Goal: Communication & Community: Participate in discussion

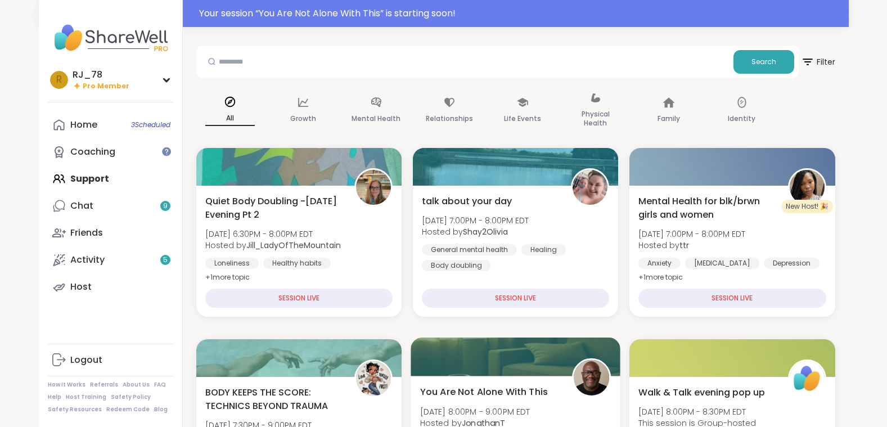
click at [541, 400] on div "You Are Not Alone With This Wed, Sep 10 | 8:00PM - 9:00PM EDT Hosted by Jonatha…" at bounding box center [515, 424] width 191 height 78
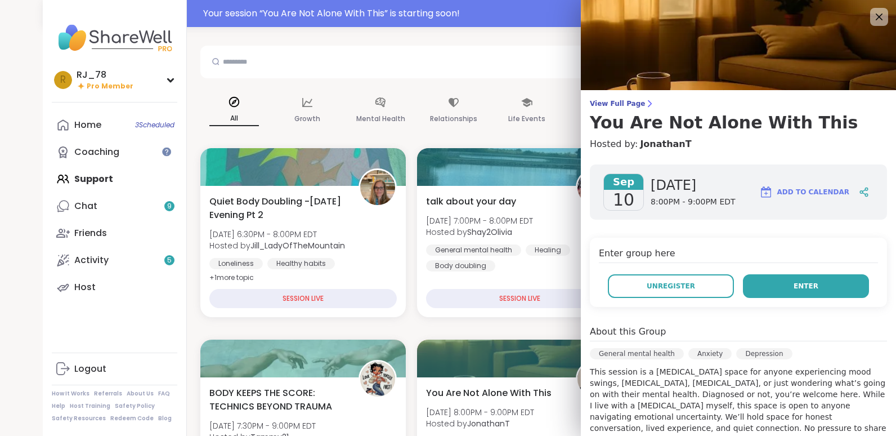
click at [795, 295] on button "Enter" at bounding box center [806, 286] width 126 height 24
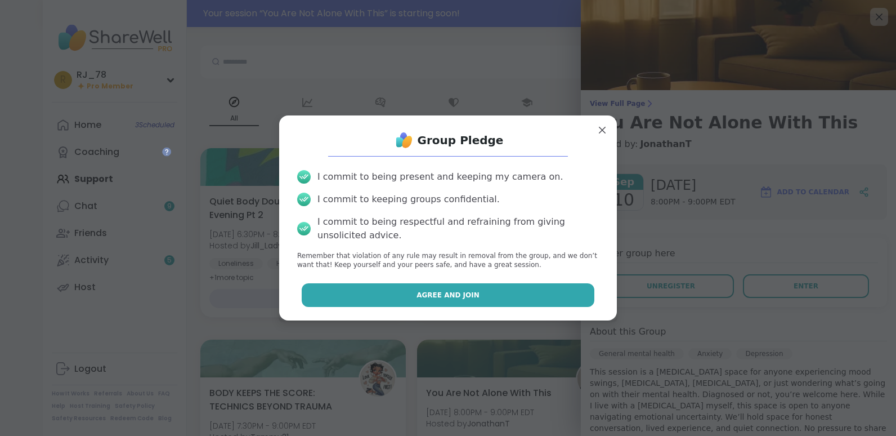
click at [467, 290] on button "Agree and Join" at bounding box center [448, 295] width 293 height 24
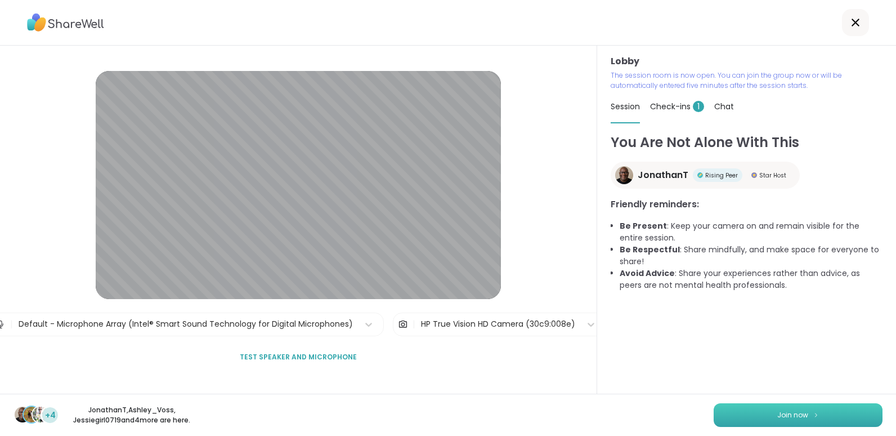
click at [777, 416] on span "Join now" at bounding box center [792, 415] width 31 height 10
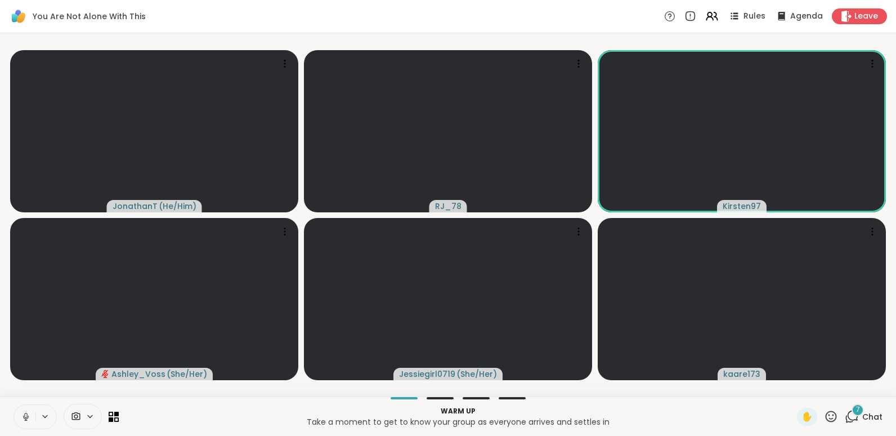
click at [25, 414] on icon at bounding box center [25, 414] width 3 height 5
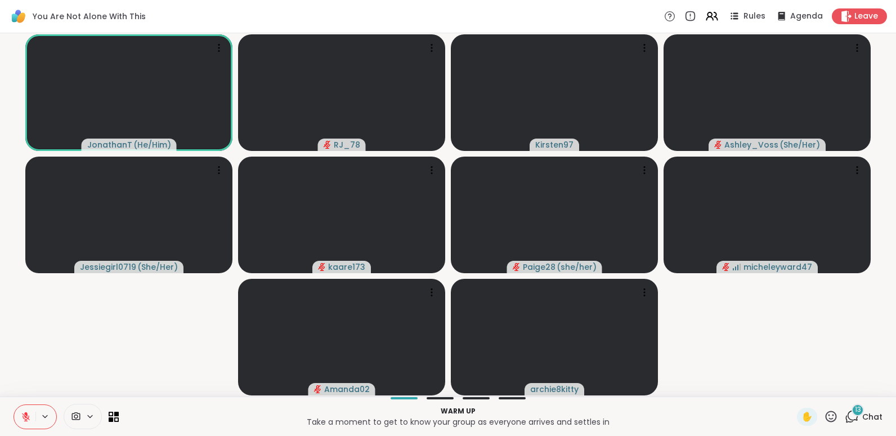
click at [845, 414] on icon at bounding box center [852, 416] width 14 height 14
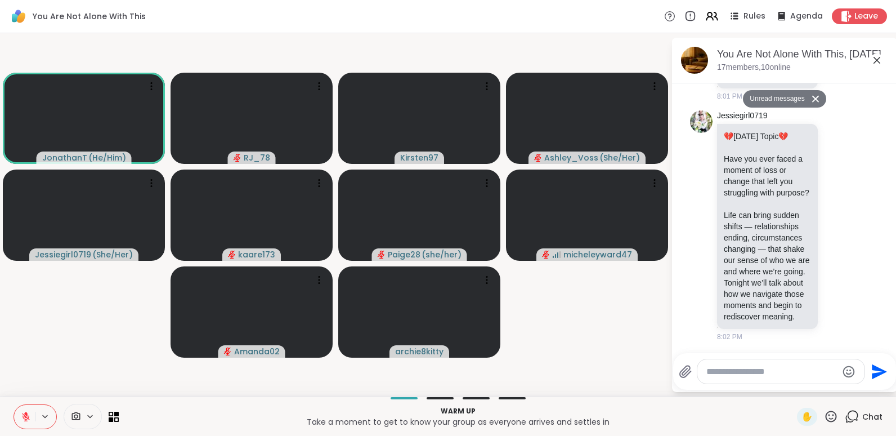
scroll to position [7793, 0]
click at [746, 380] on div at bounding box center [780, 371] width 167 height 24
drag, startPoint x: 746, startPoint y: 380, endPoint x: 742, endPoint y: 373, distance: 8.3
click at [742, 373] on div at bounding box center [780, 371] width 167 height 24
click at [742, 373] on textarea "Type your message" at bounding box center [771, 371] width 131 height 11
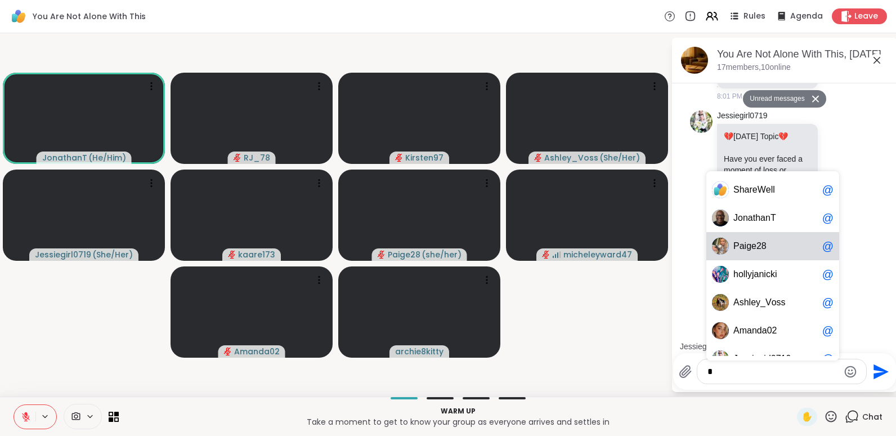
scroll to position [17, 0]
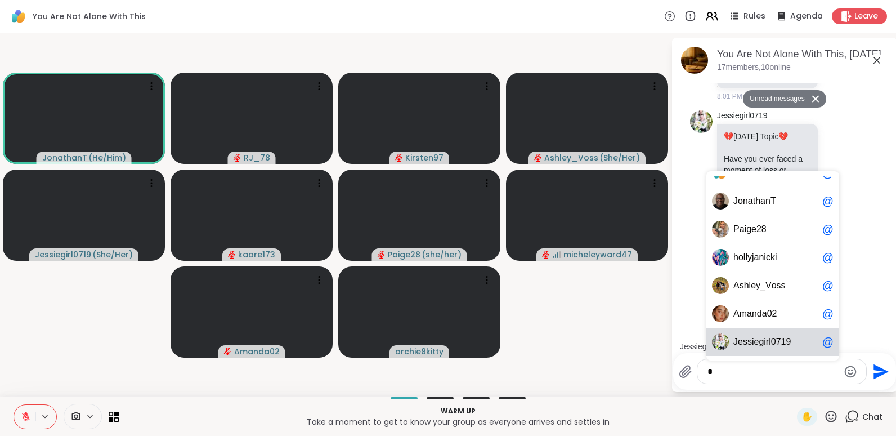
click at [771, 342] on span "0" at bounding box center [773, 341] width 5 height 11
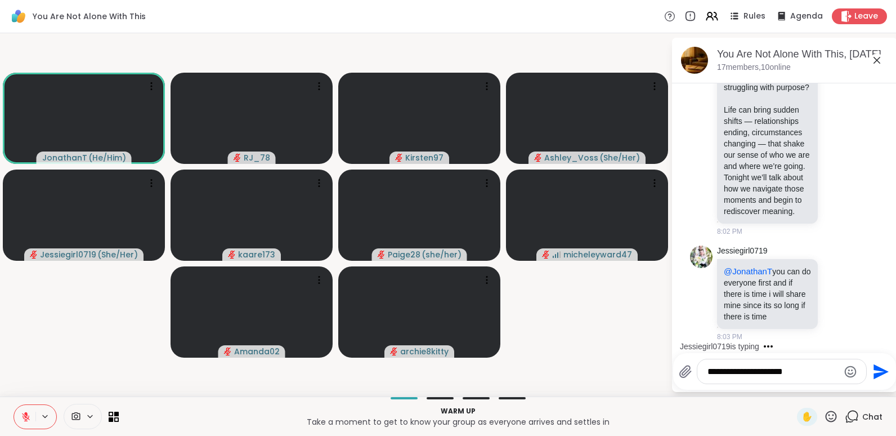
scroll to position [7883, 0]
type textarea "**********"
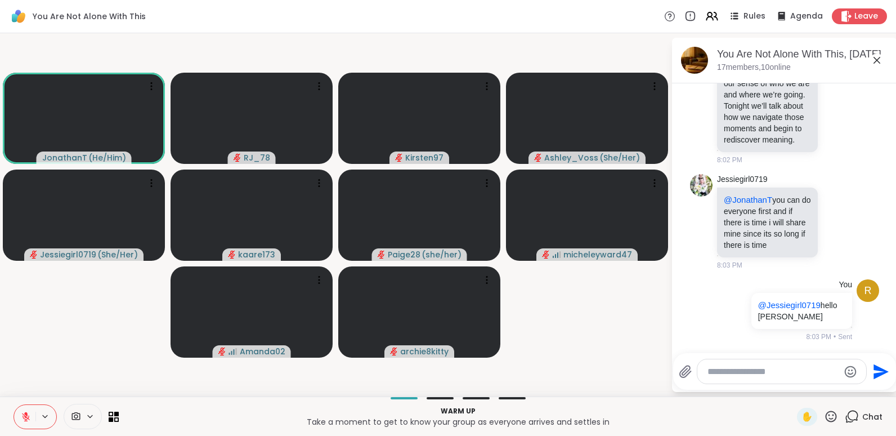
click at [620, 340] on video-player-container "JonathanT ( He/Him ) RJ_78 Kirsten97 Ashley_Voss ( She/Her ) Jessiegirl0719 ( S…" at bounding box center [335, 215] width 657 height 354
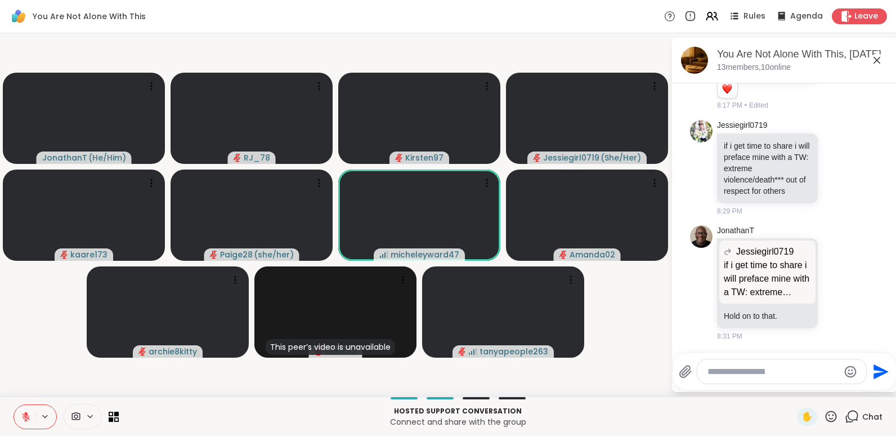
scroll to position [10341, 0]
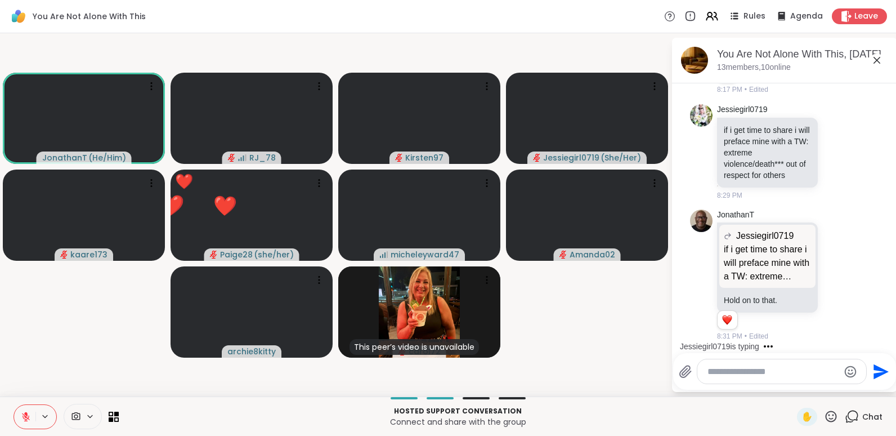
click at [827, 416] on icon at bounding box center [831, 416] width 14 height 14
click at [792, 385] on span "❤️" at bounding box center [797, 387] width 11 height 14
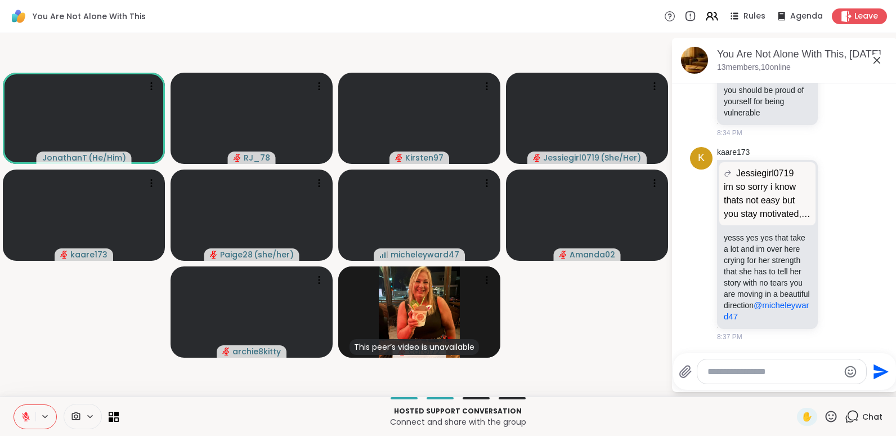
scroll to position [10683, 0]
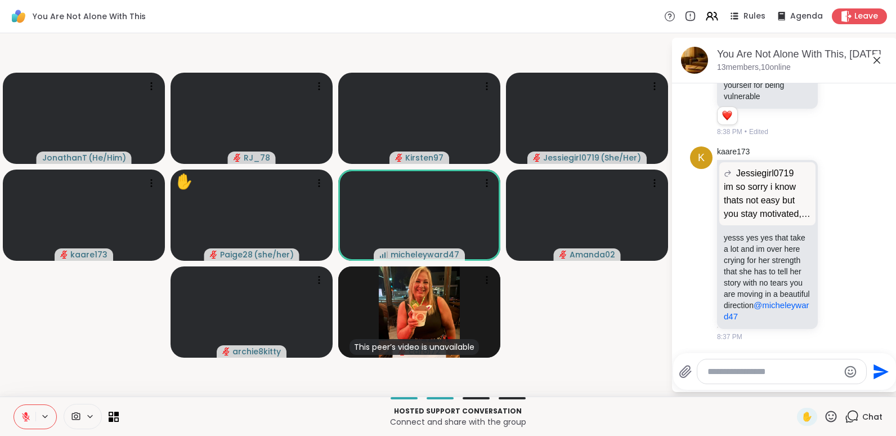
click at [26, 412] on icon at bounding box center [25, 413] width 3 height 5
click at [26, 412] on icon at bounding box center [26, 416] width 10 height 10
click at [26, 412] on icon at bounding box center [25, 413] width 3 height 5
click at [26, 412] on icon at bounding box center [26, 416] width 10 height 10
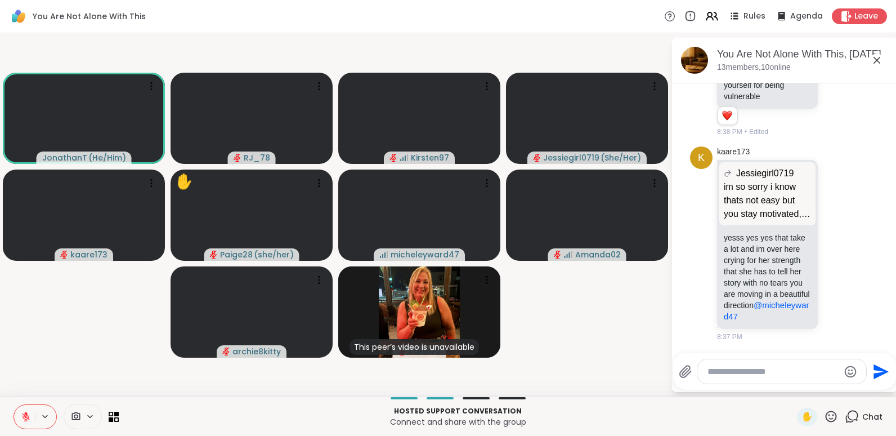
click at [827, 421] on icon at bounding box center [831, 416] width 14 height 14
click at [784, 396] on div "✋ ❤️ 👍 🌟 🎉" at bounding box center [835, 387] width 113 height 36
click at [825, 412] on icon at bounding box center [830, 415] width 11 height 11
click at [792, 383] on span "❤️" at bounding box center [797, 387] width 11 height 14
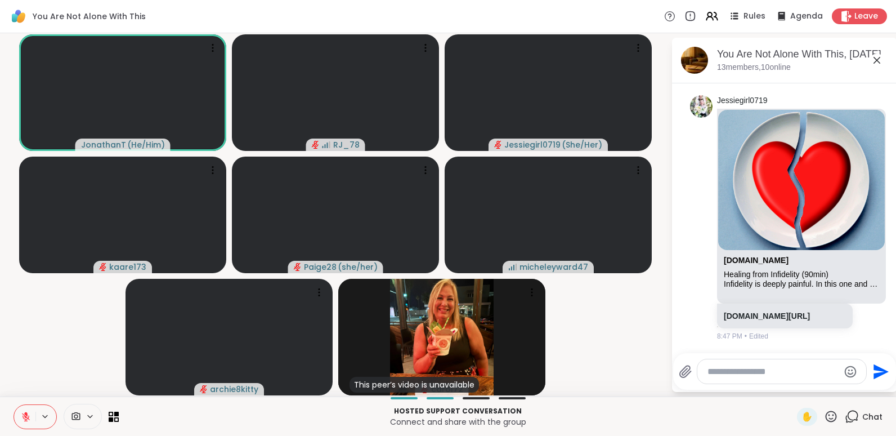
scroll to position [11752, 0]
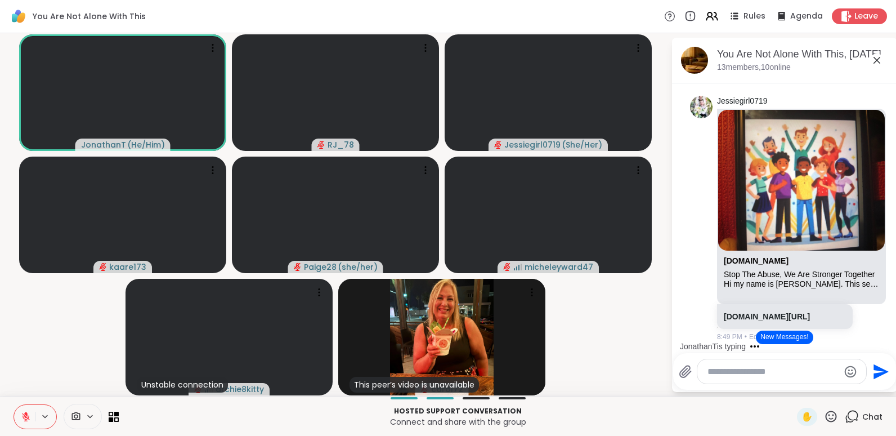
click at [885, 341] on div "JonathanT is typing" at bounding box center [786, 346] width 221 height 18
drag, startPoint x: 888, startPoint y: 315, endPoint x: 886, endPoint y: 320, distance: 6.3
click at [886, 320] on html "You Are Not Alone With This Rules Agenda Leave JonathanT ( He/Him ) RJ_78 Jessi…" at bounding box center [448, 218] width 896 height 436
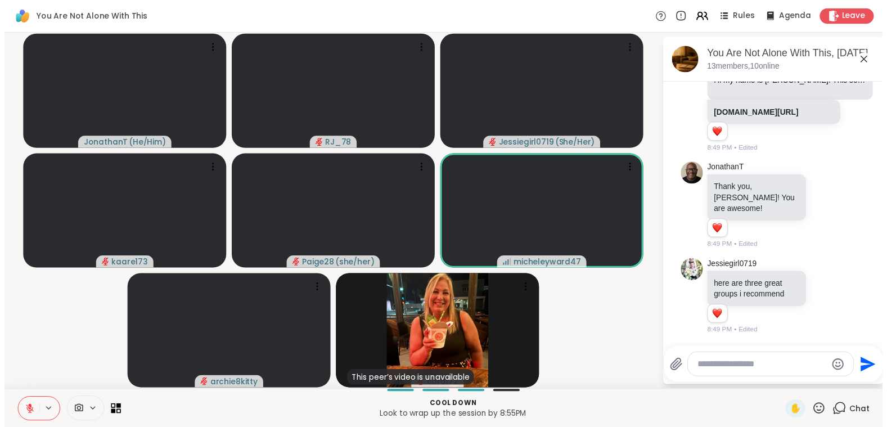
scroll to position [12531, 0]
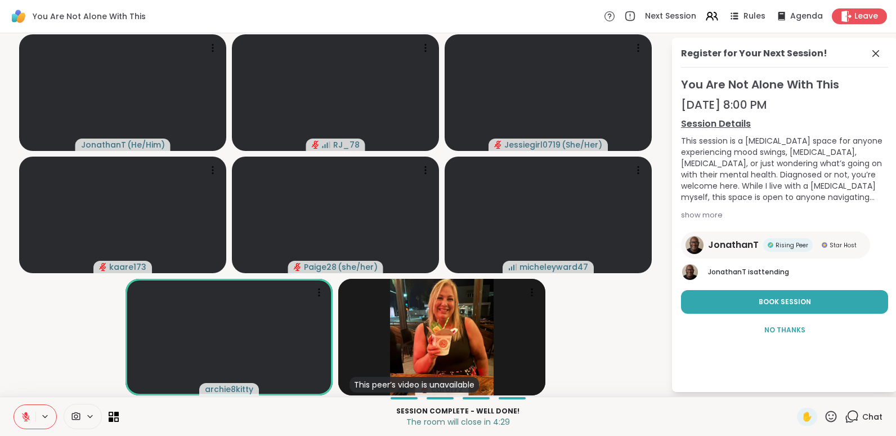
click at [29, 412] on icon at bounding box center [26, 416] width 10 height 10
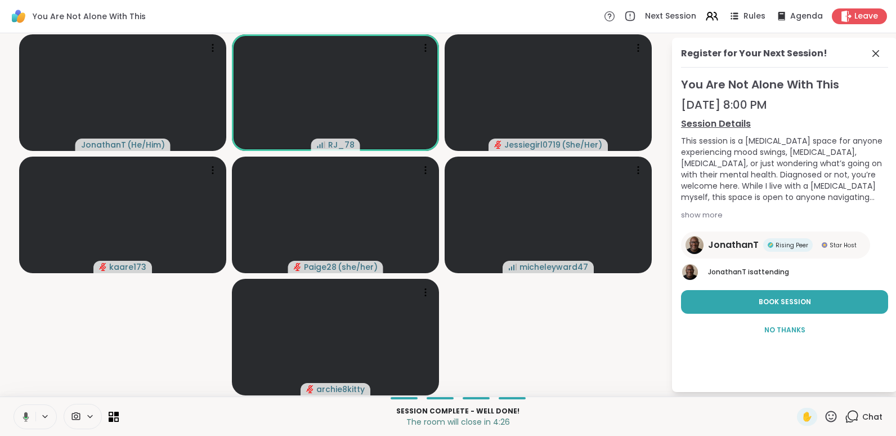
click at [29, 412] on icon at bounding box center [24, 416] width 10 height 10
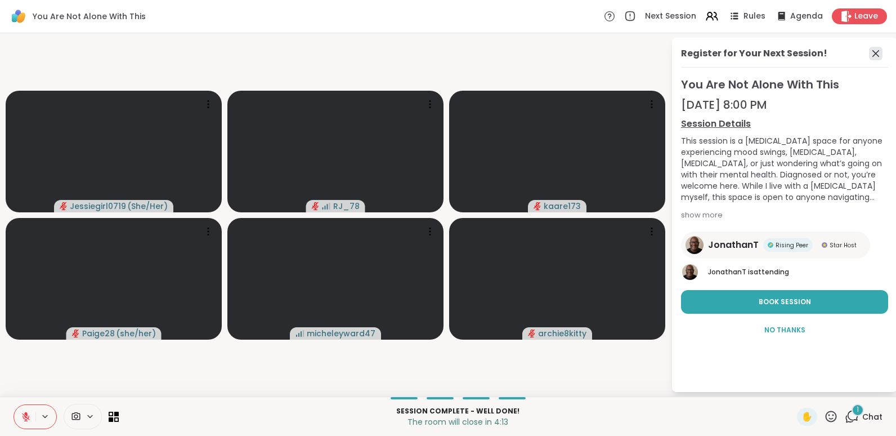
click at [873, 56] on icon at bounding box center [875, 53] width 7 height 7
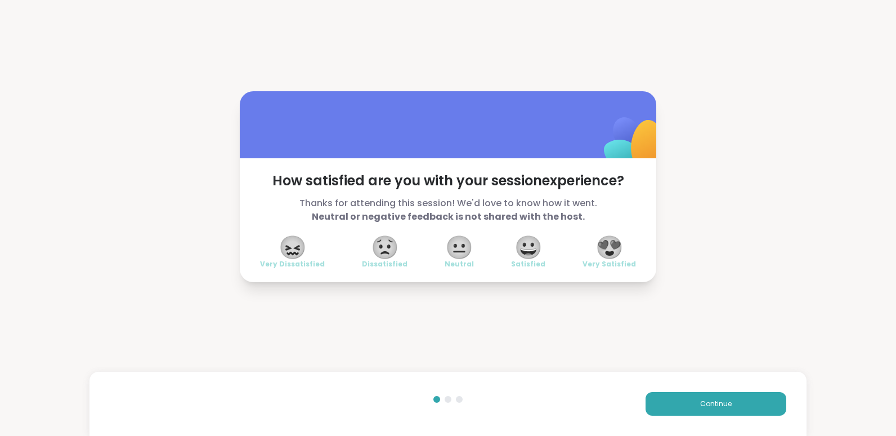
click at [600, 247] on span "😍" at bounding box center [609, 247] width 28 height 20
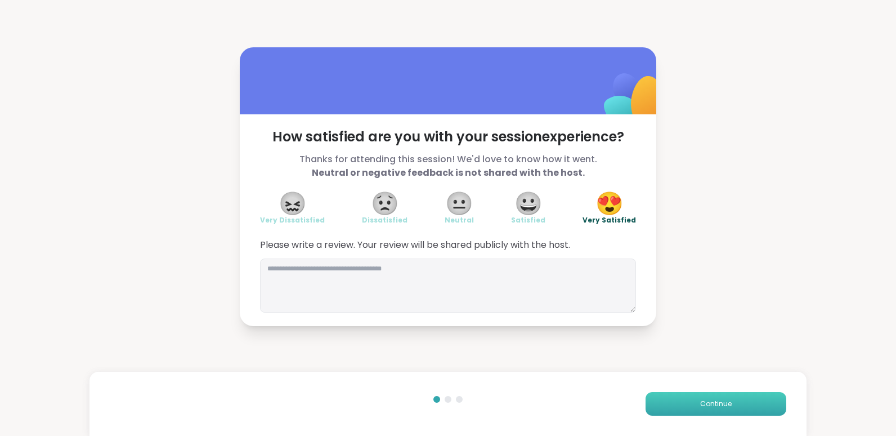
drag, startPoint x: 676, startPoint y: 391, endPoint x: 680, endPoint y: 397, distance: 6.9
click at [680, 397] on button "Continue" at bounding box center [715, 404] width 141 height 24
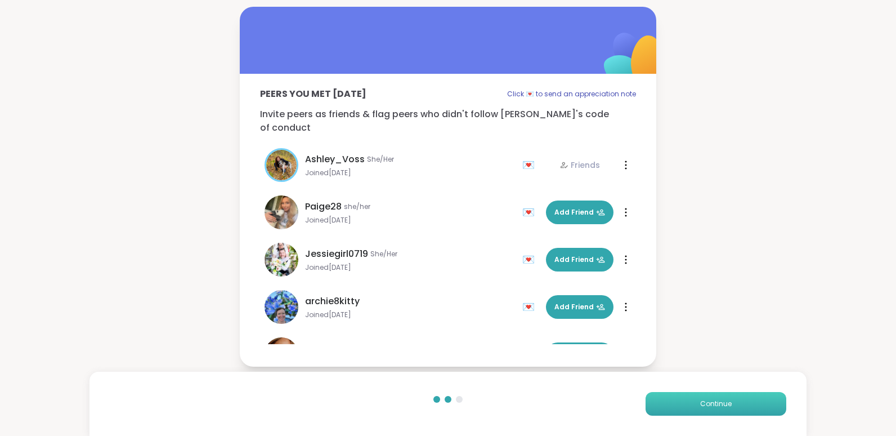
click at [680, 397] on button "Continue" at bounding box center [715, 404] width 141 height 24
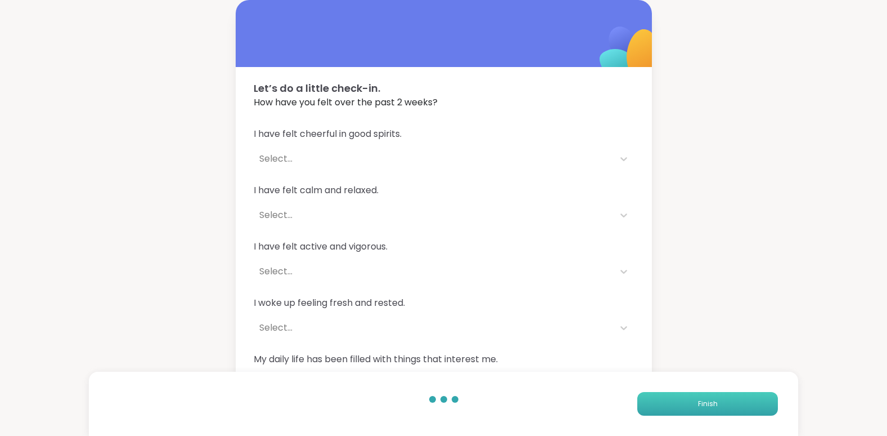
click at [695, 403] on button "Finish" at bounding box center [708, 404] width 141 height 24
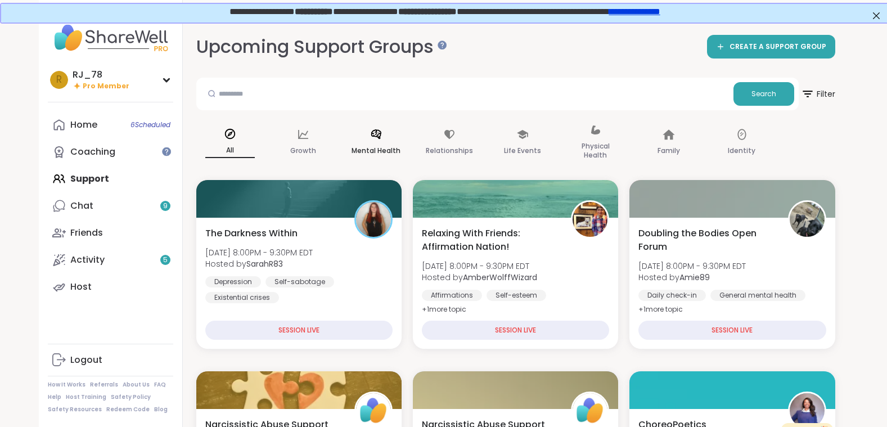
click at [380, 138] on icon at bounding box center [376, 134] width 10 height 10
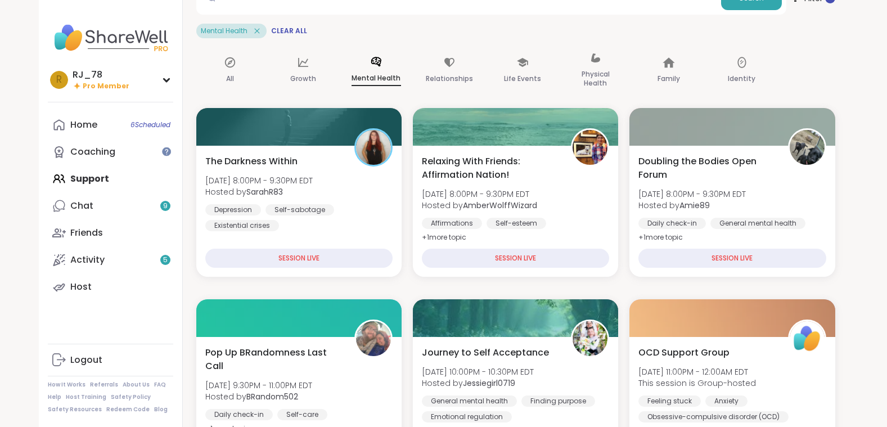
scroll to position [78, 0]
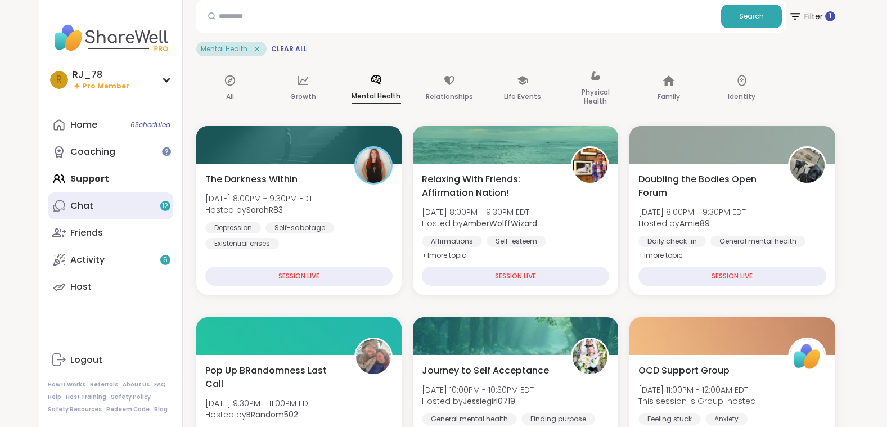
click at [105, 200] on link "Chat 12" at bounding box center [110, 205] width 125 height 27
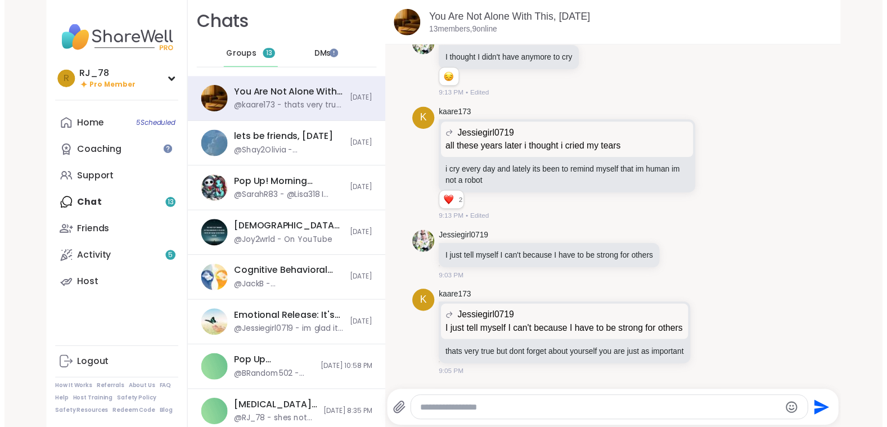
scroll to position [9766, 0]
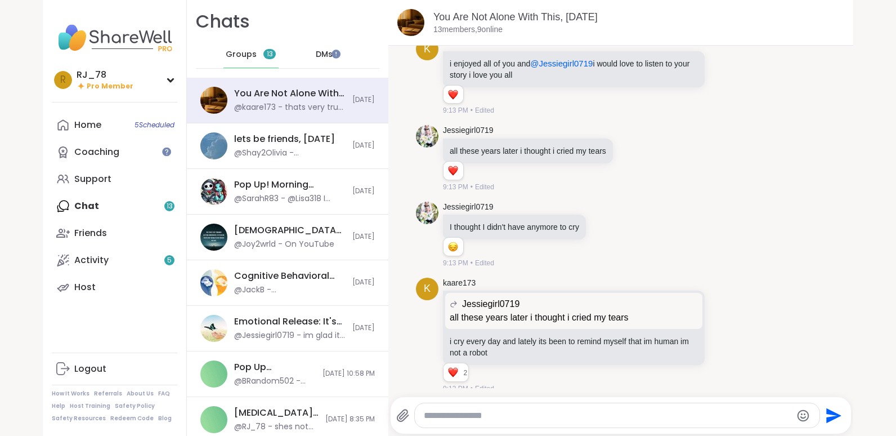
click at [840, 142] on div "9/8/2025, 11:46 AM JonathanT This message was deleted 11:46 AM 9/9/2025, 1:57 P…" at bounding box center [620, 215] width 465 height 344
click at [83, 129] on div "Home 5 Scheduled" at bounding box center [87, 125] width 27 height 12
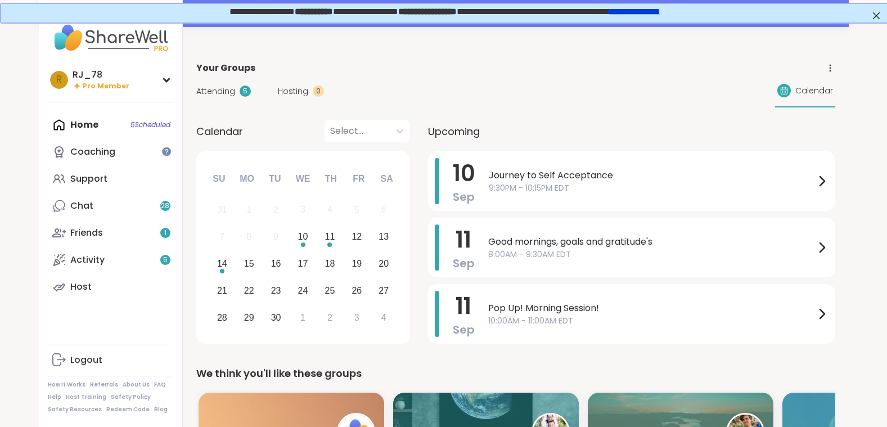
click at [187, 36] on div at bounding box center [443, 34] width 887 height 27
click at [185, 46] on div at bounding box center [443, 34] width 887 height 27
click at [185, 41] on div at bounding box center [443, 34] width 887 height 27
click at [187, 20] on div "**********" at bounding box center [443, 11] width 887 height 19
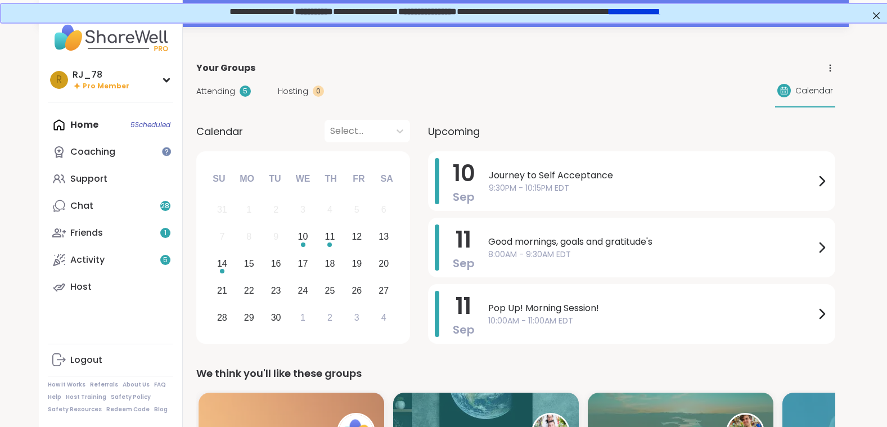
click at [187, 5] on div "**********" at bounding box center [443, 11] width 887 height 19
drag, startPoint x: 429, startPoint y: 53, endPoint x: 508, endPoint y: 97, distance: 89.4
drag, startPoint x: 508, startPoint y: 97, endPoint x: 544, endPoint y: 173, distance: 84.1
click at [544, 173] on div "Journey to Self Acceptance 9:30PM - 10:15PM EDT" at bounding box center [652, 181] width 326 height 25
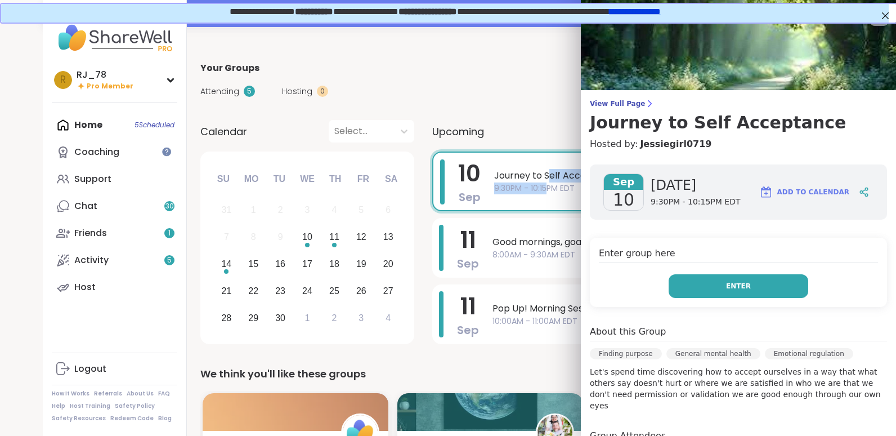
click at [710, 280] on button "Enter" at bounding box center [738, 286] width 140 height 24
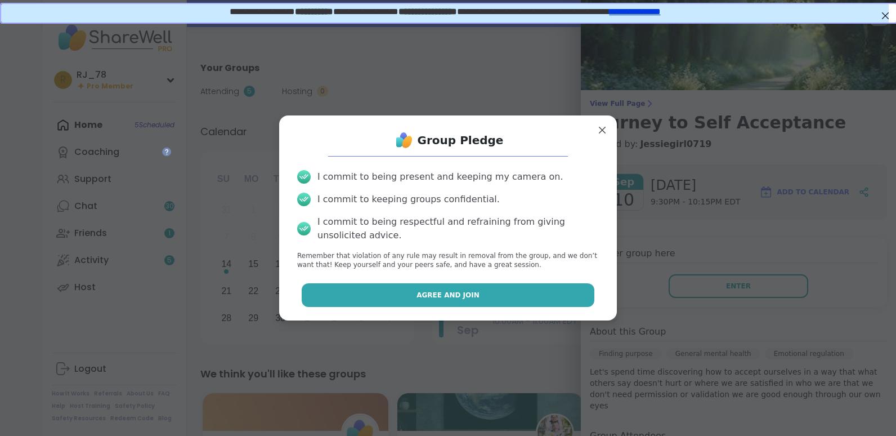
click at [474, 285] on button "Agree and Join" at bounding box center [448, 295] width 293 height 24
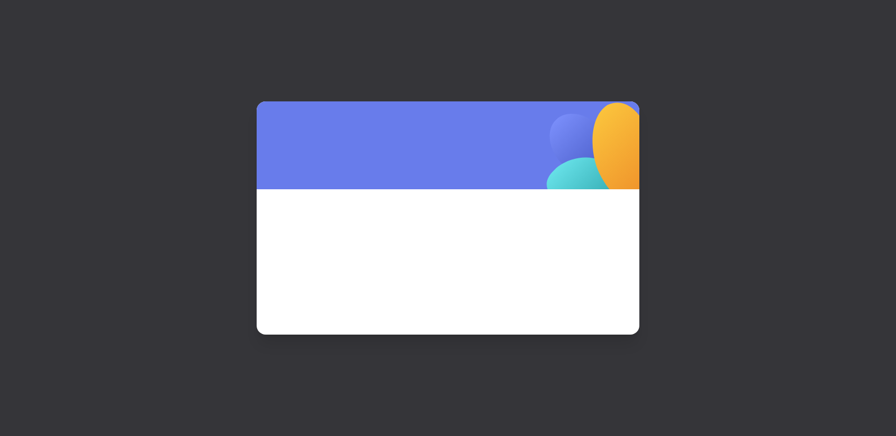
click at [786, 415] on div at bounding box center [448, 218] width 896 height 436
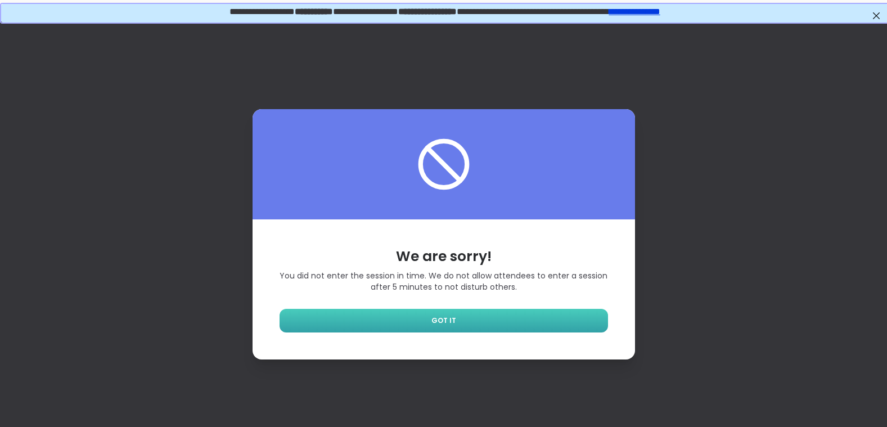
click at [463, 324] on link "GOT IT" at bounding box center [444, 321] width 329 height 24
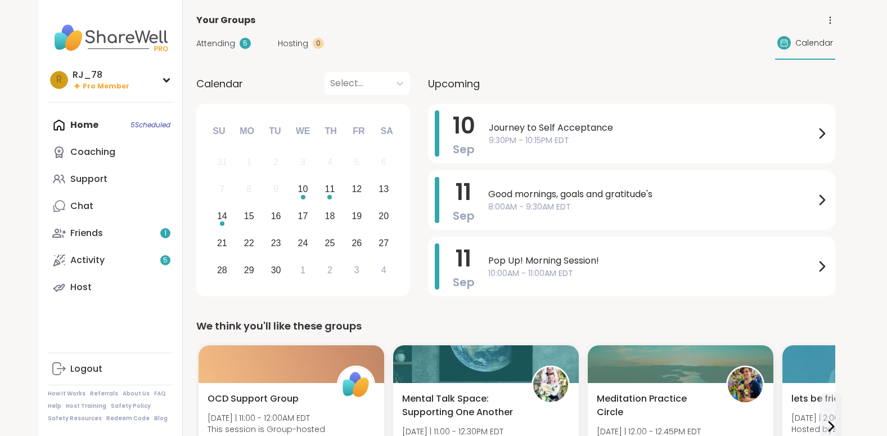
click at [75, 127] on div "Home 5 Scheduled Coaching Support Chat Friends 1 Activity 5 Host" at bounding box center [110, 205] width 125 height 189
click at [61, 128] on div "Home 5 Scheduled Coaching Support Chat Friends 1 Activity 5 Host" at bounding box center [110, 205] width 125 height 189
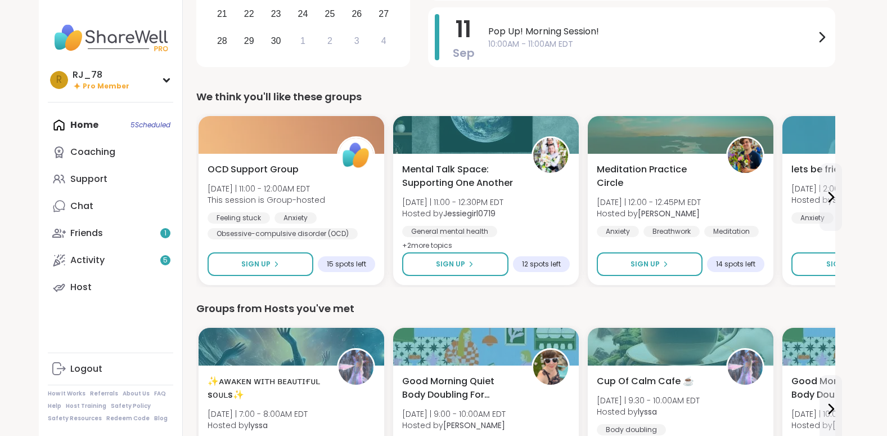
scroll to position [247, 0]
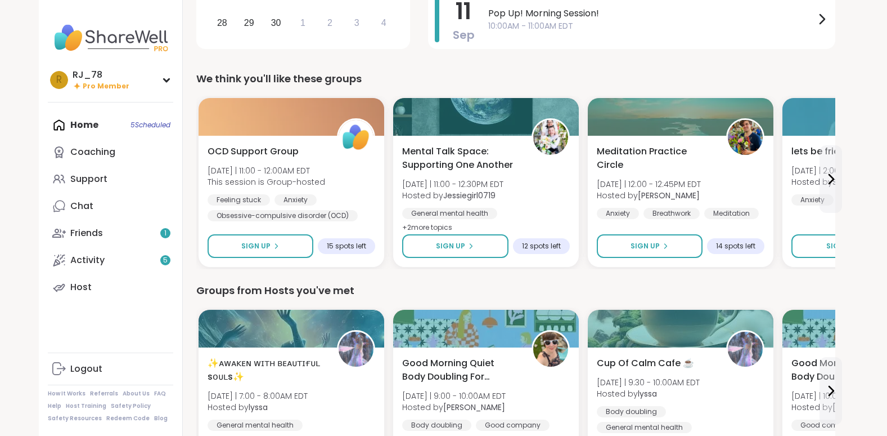
click at [55, 124] on div "Home 5 Scheduled Coaching Support Chat Friends 1 Activity 5 Host" at bounding box center [110, 205] width 125 height 189
click at [71, 203] on div "Chat" at bounding box center [81, 206] width 23 height 12
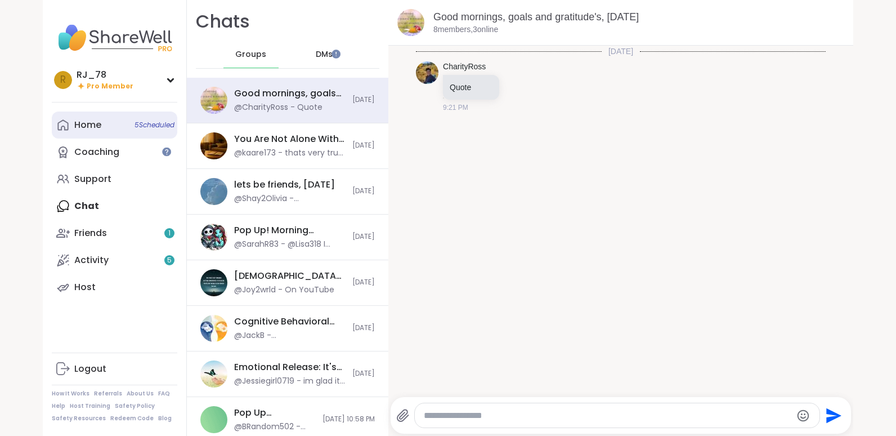
click at [65, 120] on icon at bounding box center [63, 125] width 14 height 14
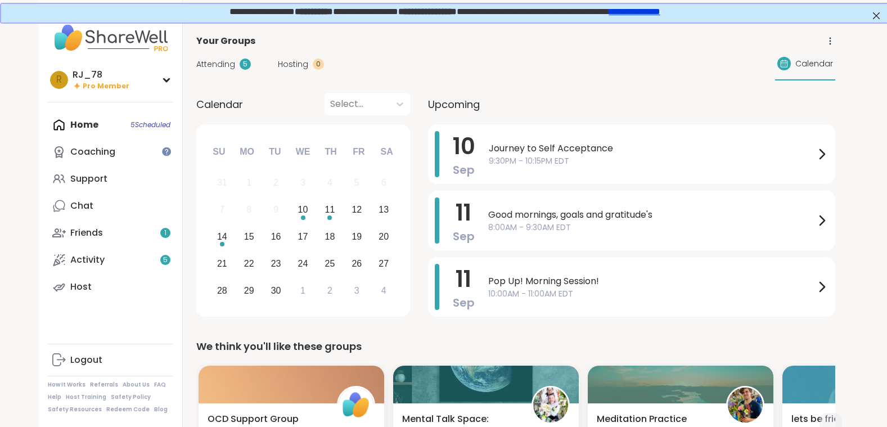
click at [72, 178] on div "Support" at bounding box center [88, 179] width 37 height 12
